Goal: Information Seeking & Learning: Learn about a topic

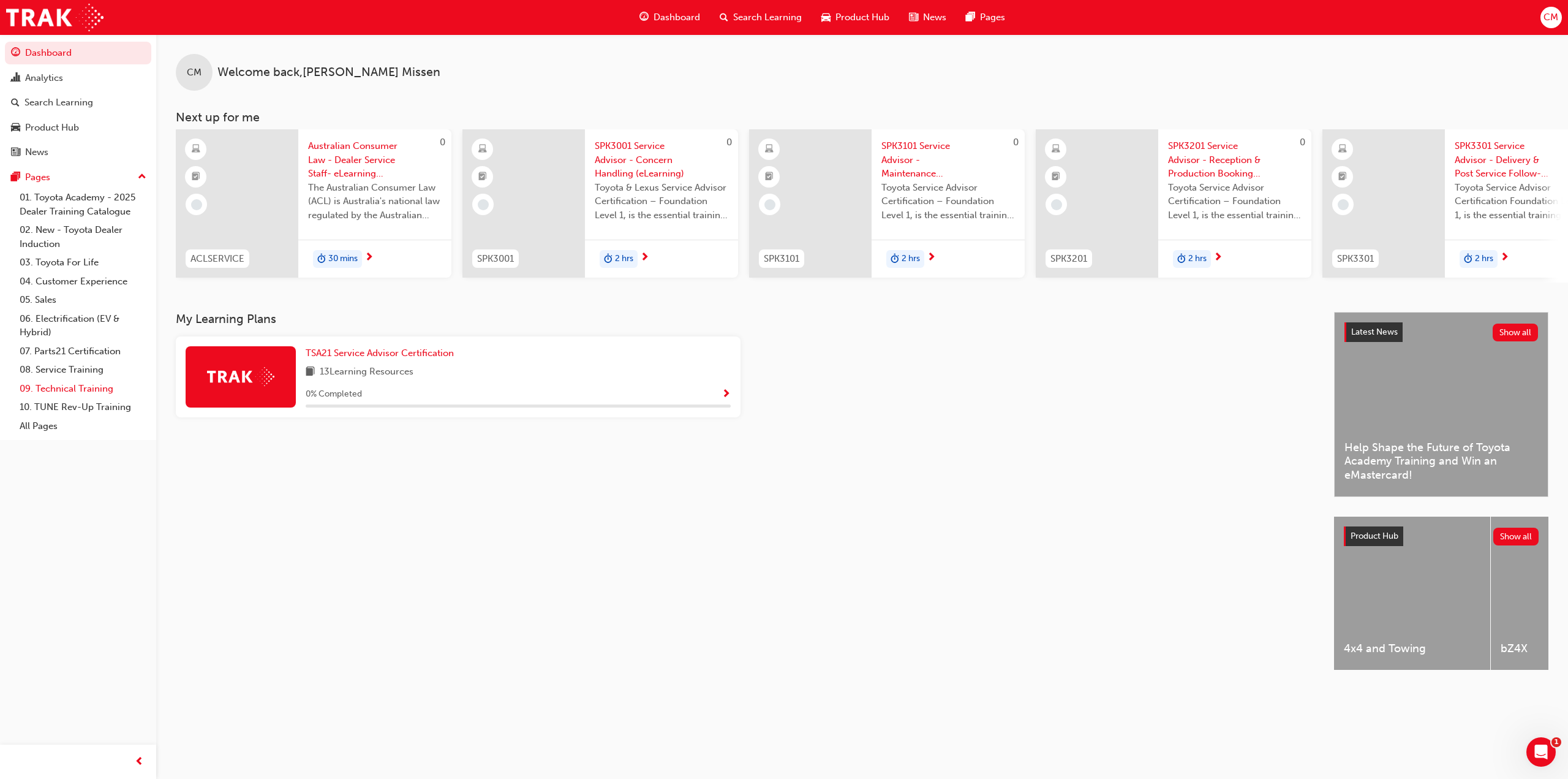
click at [68, 387] on link "09. Technical Training" at bounding box center [83, 389] width 136 height 19
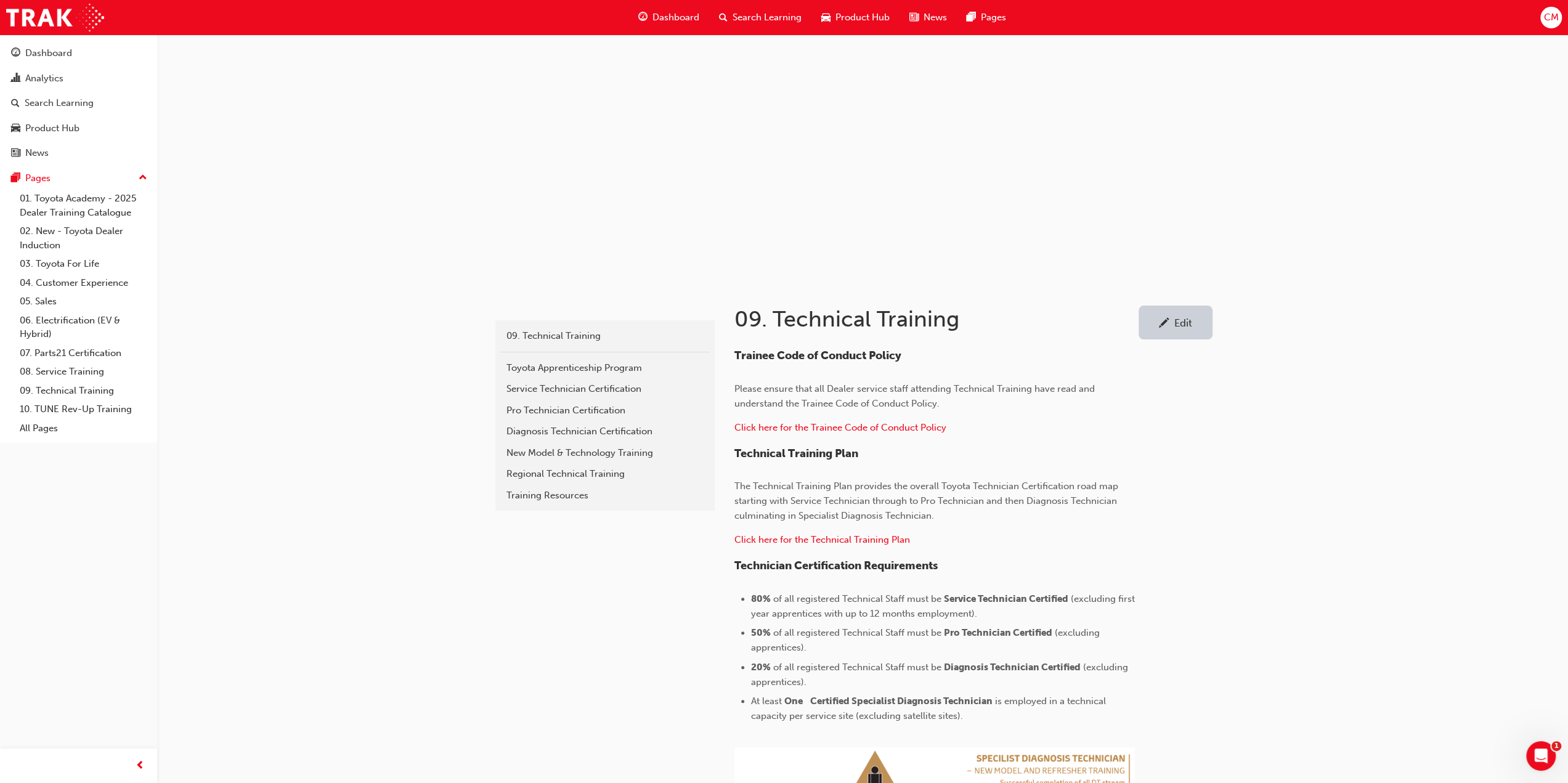
click at [317, 432] on div "technical 09. Technical Training Toyota Apprenticeship Program Service Technici…" at bounding box center [784, 589] width 1568 height 1178
